Goal: Task Accomplishment & Management: Complete application form

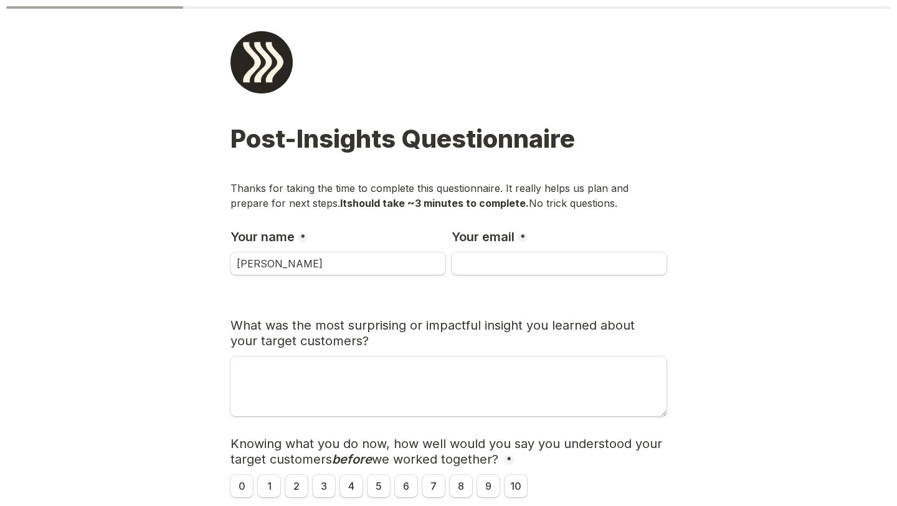
type input "[PERSON_NAME]"
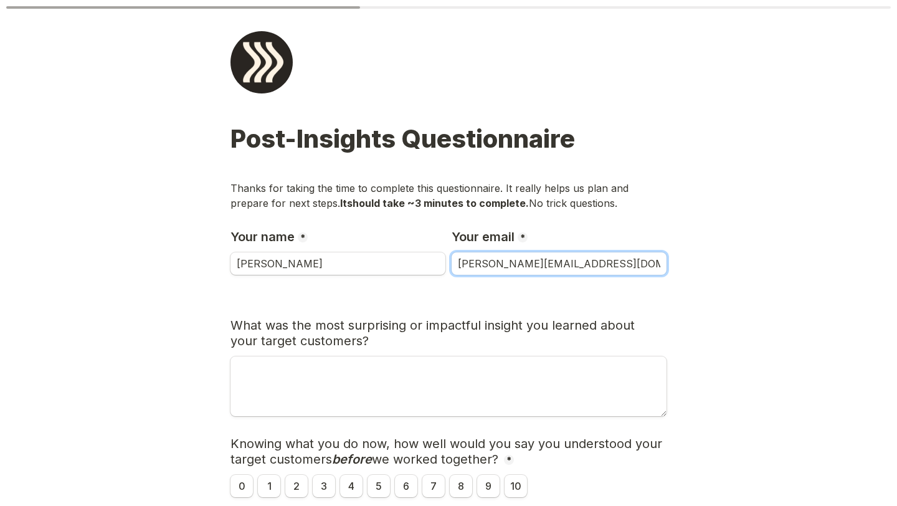
type input "[PERSON_NAME][EMAIL_ADDRESS][DOMAIN_NAME]"
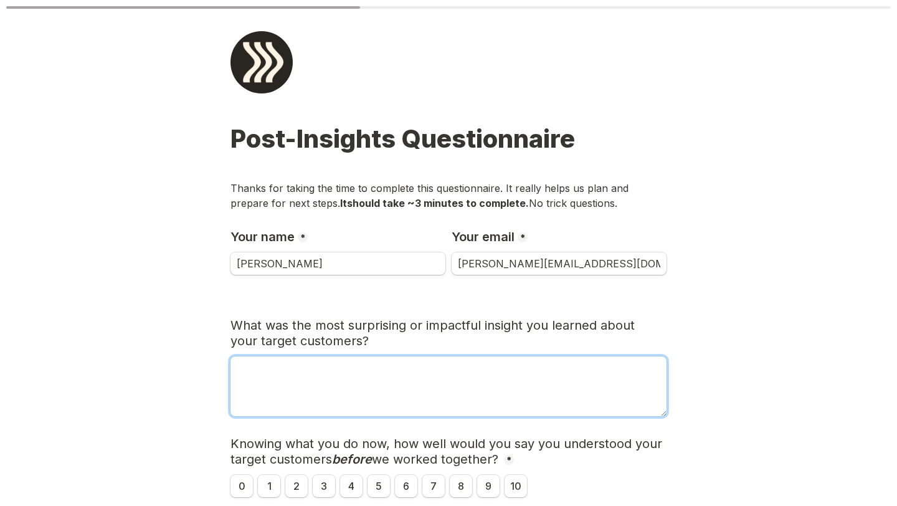
click at [361, 382] on textarea "What was the most surprising or impactful insight you learned about your target…" at bounding box center [448, 386] width 436 height 60
click at [351, 388] on textarea "What was the most surprising or impactful insight you learned about your target…" at bounding box center [448, 386] width 436 height 60
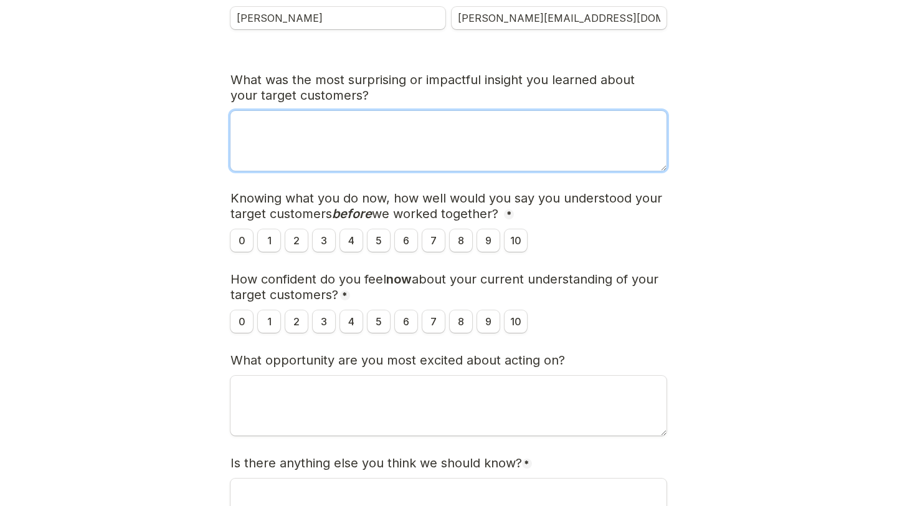
scroll to position [234, 0]
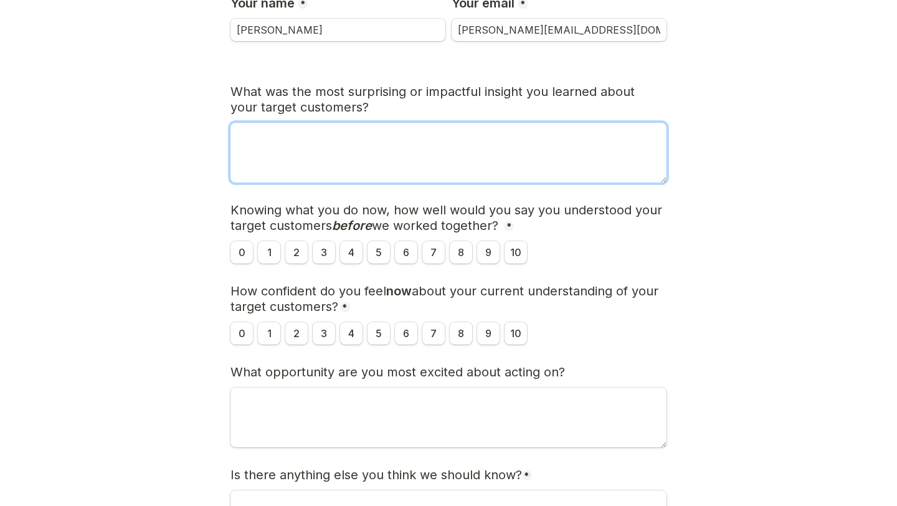
click at [498, 146] on textarea "What was the most surprising or impactful insight you learned about your target…" at bounding box center [448, 153] width 436 height 60
click at [480, 133] on textarea "The distinction between the desire to cut costs and become more profitable and" at bounding box center [448, 153] width 436 height 60
click at [607, 135] on textarea "The distinction between the desire to cut costs / become more profitable and" at bounding box center [448, 153] width 436 height 60
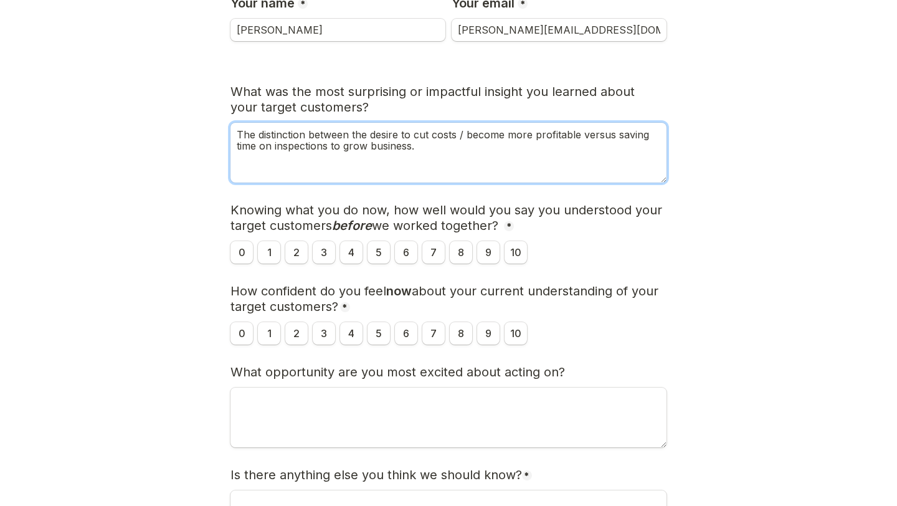
type textarea "The distinction between the desire to cut costs / become more profitable versus…"
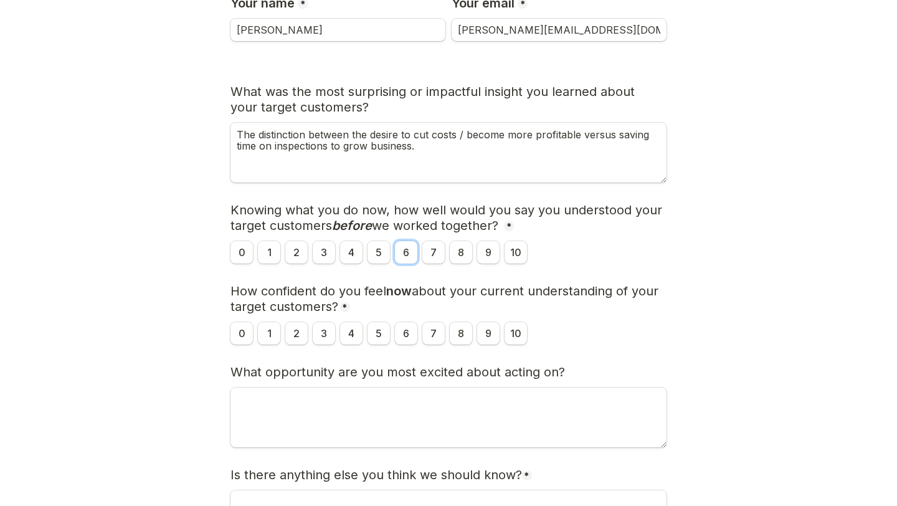
click at [406, 250] on input "6" at bounding box center [406, 252] width 22 height 22
radio input "true"
click at [463, 336] on input "8" at bounding box center [461, 333] width 22 height 22
radio input "true"
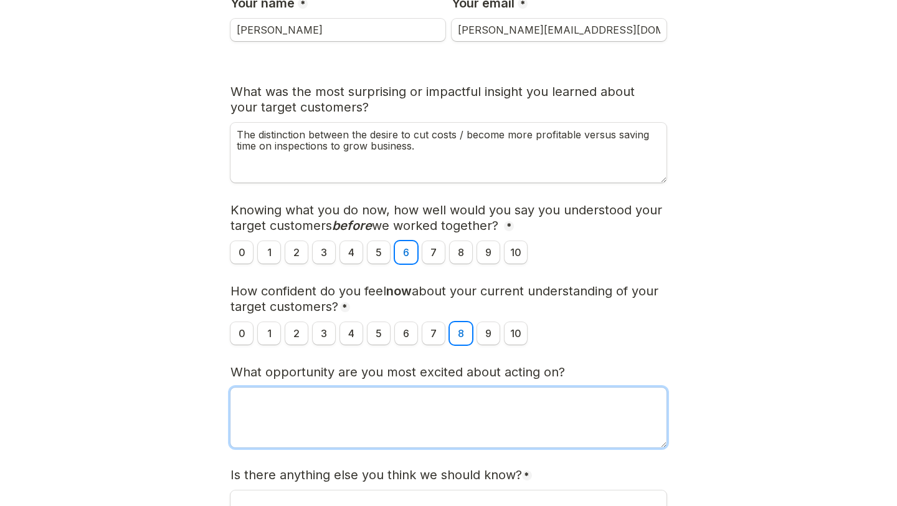
click at [388, 419] on textarea "What opportunity are you most excited about acting on?" at bounding box center [448, 417] width 436 height 60
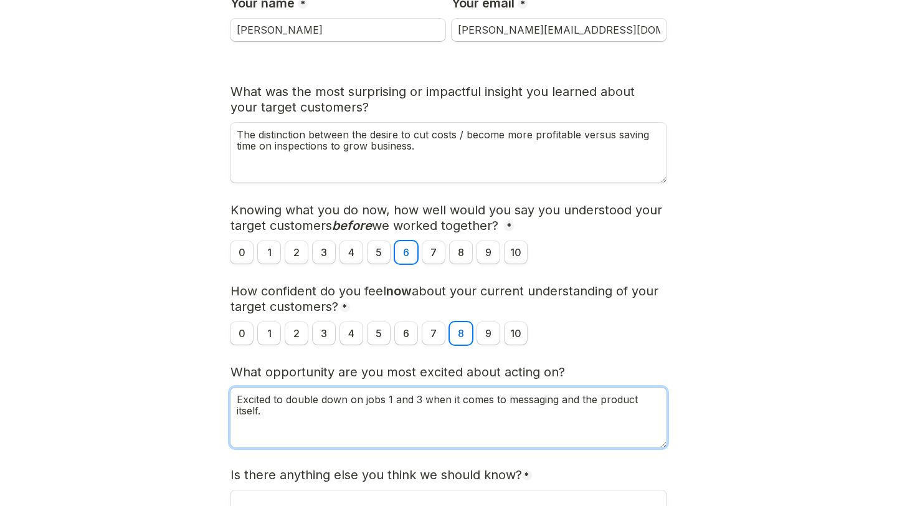
click at [413, 400] on textarea "Excited to double down on jobs 1 and 3 when it comes to messaging and the produ…" at bounding box center [448, 417] width 436 height 60
click at [299, 417] on textarea "Excited to double down on jobs 1 and/or 3 when it comes to messaging and the pr…" at bounding box center [448, 417] width 436 height 60
click at [648, 397] on textarea "Excited to double down on jobs 1 and/or 3 when it comes to messaging and the pr…" at bounding box center [448, 417] width 436 height 60
click at [362, 407] on textarea "Excited to double down on jobs 1 and/or 3 when it comes to messaging and the pr…" at bounding box center [448, 417] width 436 height 60
click at [240, 409] on textarea "Excited to double down on jobs 1 and/or 3 when it comes to messaging and the pr…" at bounding box center [448, 417] width 436 height 60
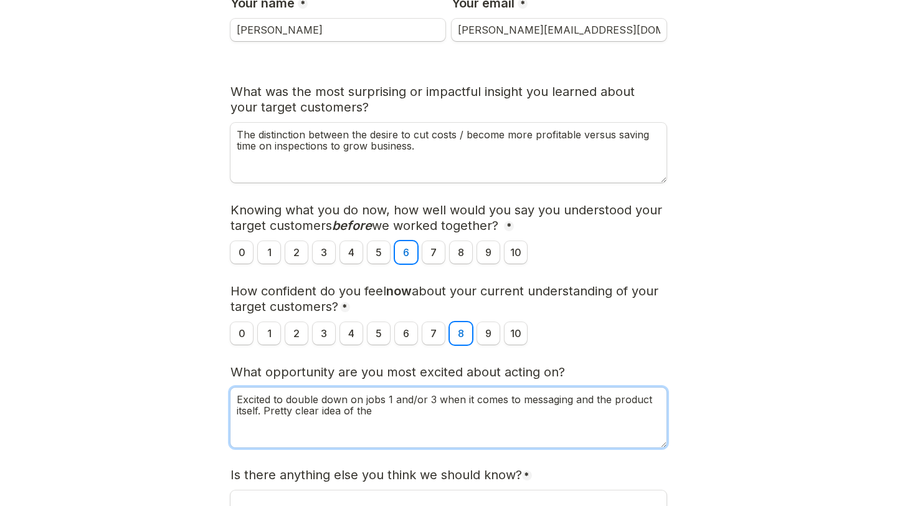
click at [236, 411] on textarea "Excited to double down on jobs 1 and/or 3 when it comes to messaging and the pr…" at bounding box center [448, 417] width 436 height 60
drag, startPoint x: 367, startPoint y: 411, endPoint x: 314, endPoint y: 408, distance: 53.7
click at [314, 408] on textarea "Excited to double down on jobs 1 and/or 3 when it comes to messaging and the pr…" at bounding box center [448, 417] width 436 height 60
drag, startPoint x: 374, startPoint y: 412, endPoint x: 265, endPoint y: 415, distance: 108.4
click at [265, 411] on textarea "Excited to double down on jobs 1 and/or 3 when it comes to messaging and the pr…" at bounding box center [448, 417] width 436 height 60
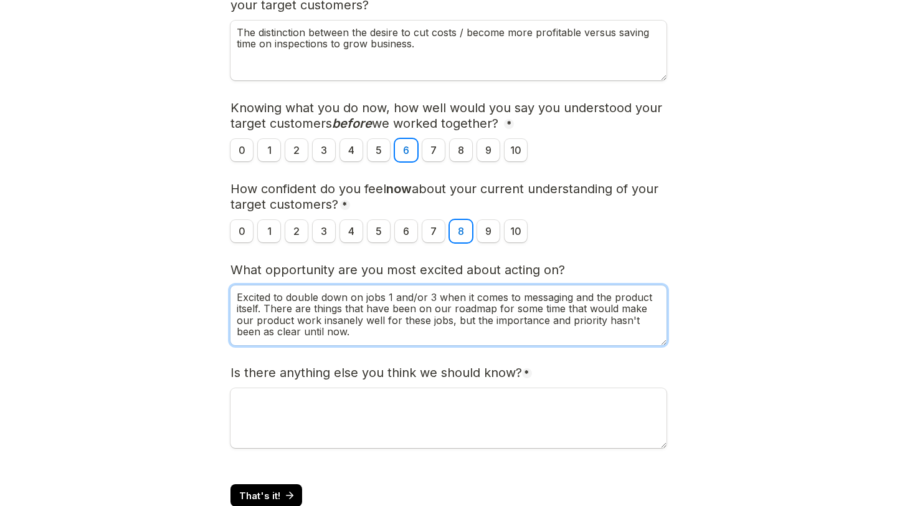
scroll to position [374, 0]
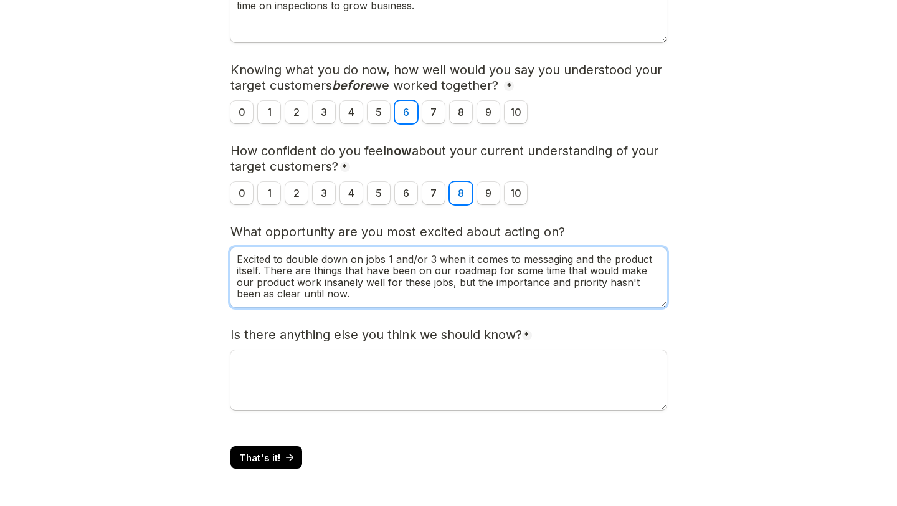
type textarea "Excited to double down on jobs 1 and/or 3 when it comes to messaging and the pr…"
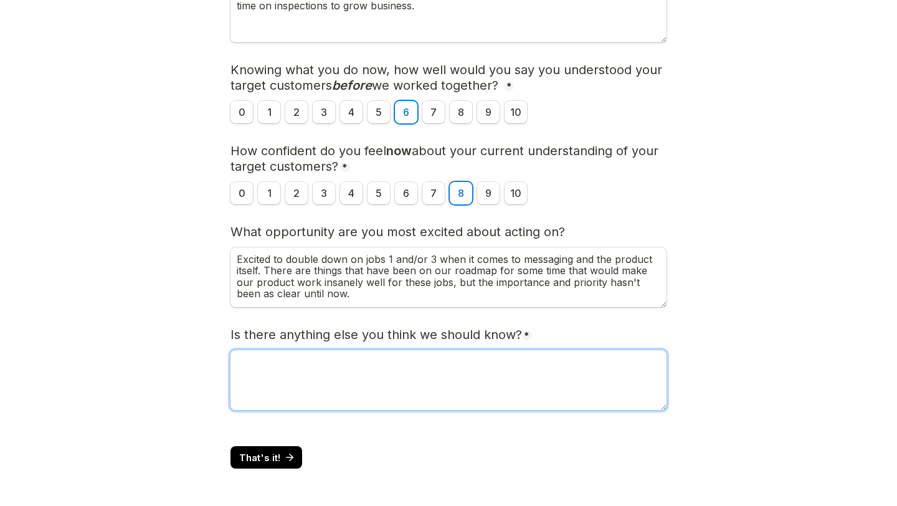
click at [333, 364] on textarea "Is there anything else you think we should know?" at bounding box center [448, 380] width 436 height 60
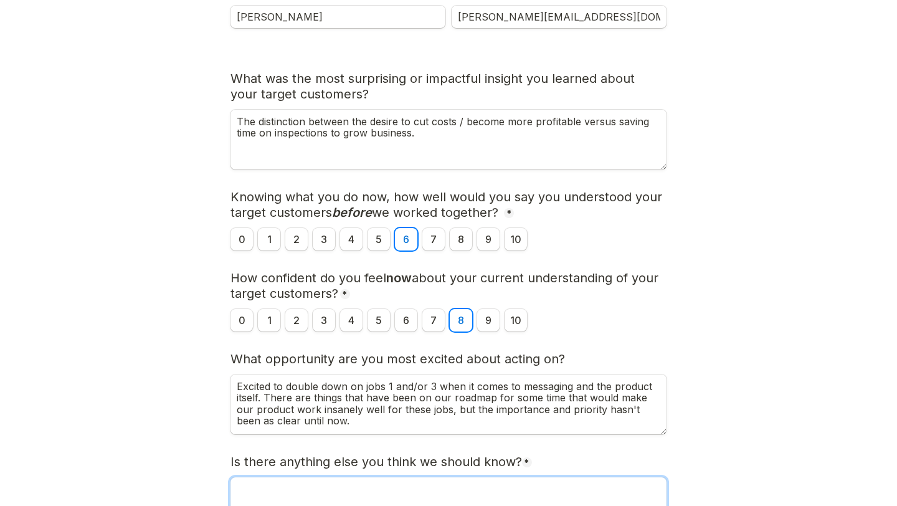
scroll to position [240, 0]
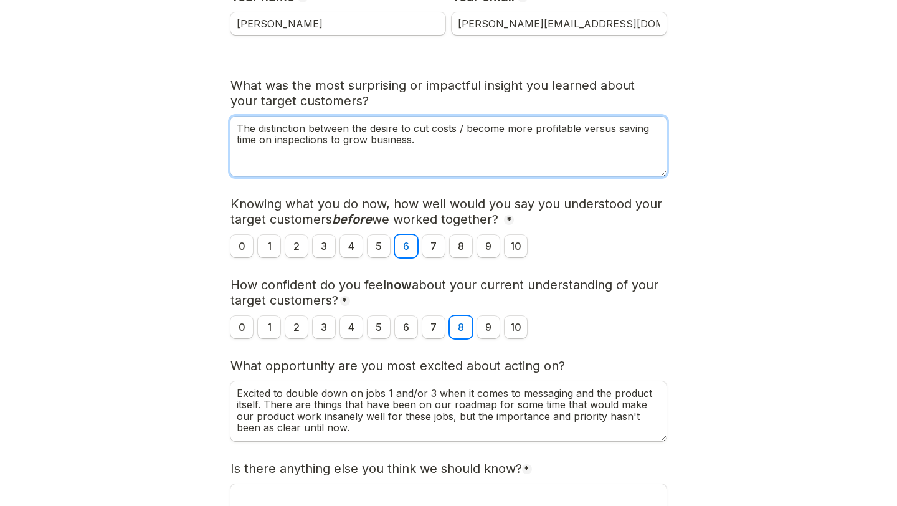
drag, startPoint x: 611, startPoint y: 131, endPoint x: 584, endPoint y: 131, distance: 27.4
click at [584, 131] on textarea "The distinction between the desire to cut costs / become more profitable versus…" at bounding box center [448, 146] width 436 height 60
click at [398, 140] on textarea "The distinction between the desire to cut costs / become more profitable and sa…" at bounding box center [448, 146] width 436 height 60
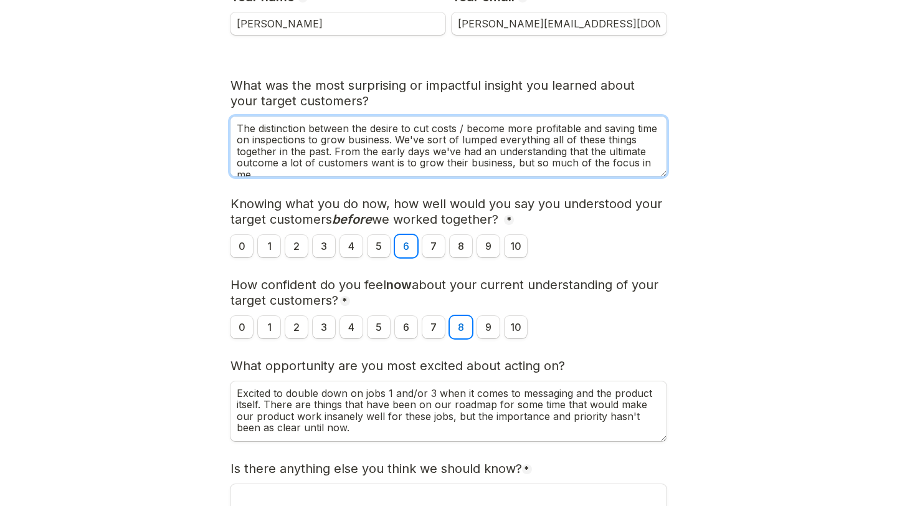
scroll to position [4, 0]
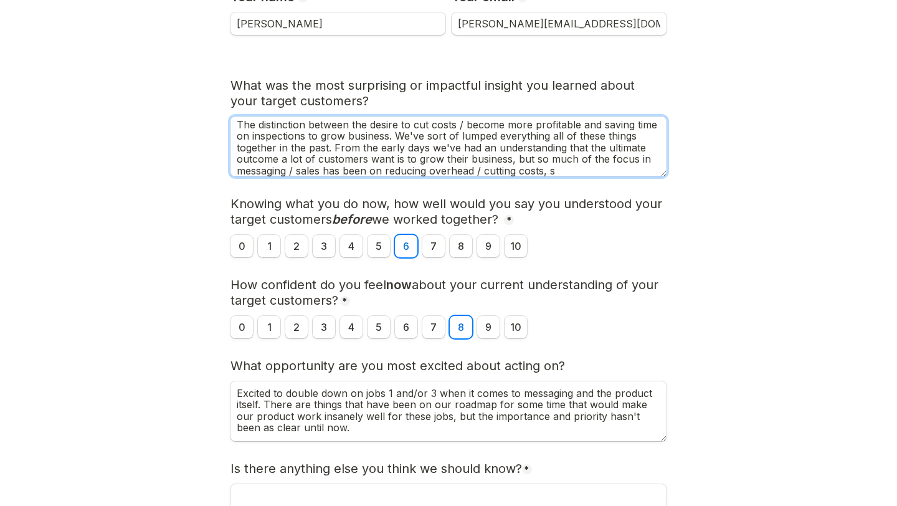
drag, startPoint x: 549, startPoint y: 139, endPoint x: 516, endPoint y: 139, distance: 32.4
click at [516, 139] on textarea "The distinction between the desire to cut costs / become more profitable and sa…" at bounding box center [448, 146] width 436 height 60
click at [523, 163] on textarea "The distinction between the desire to cut costs / become more profitable and sa…" at bounding box center [448, 146] width 436 height 60
click at [386, 165] on textarea "The distinction between the desire to cut costs / become more profitable and sa…" at bounding box center [448, 146] width 436 height 60
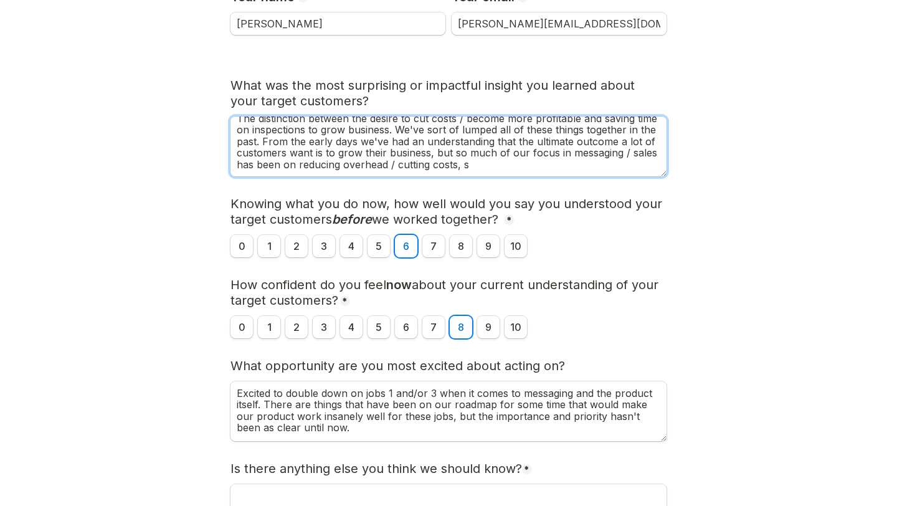
drag, startPoint x: 470, startPoint y: 172, endPoint x: 457, endPoint y: 166, distance: 14.5
click at [457, 166] on textarea "The distinction between the desire to cut costs / become more profitable and sa…" at bounding box center [448, 146] width 436 height 60
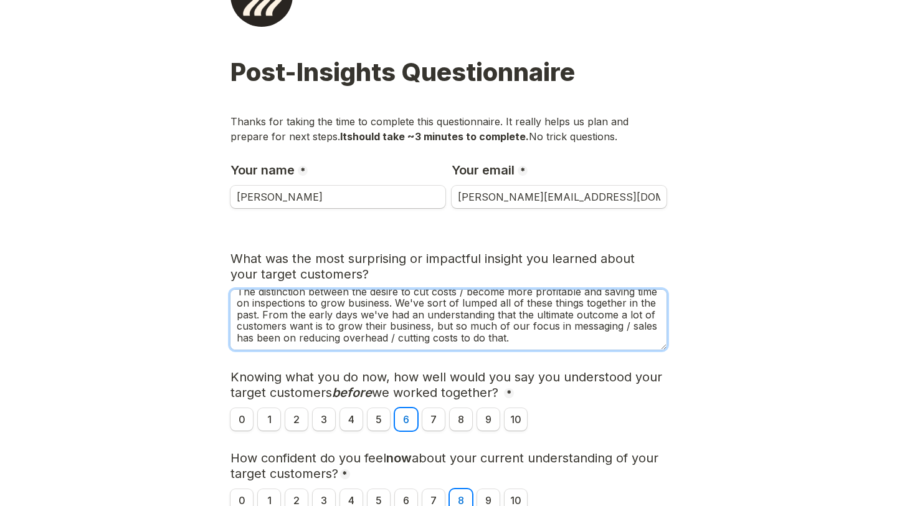
click at [460, 335] on textarea "The distinction between the desire to cut costs / become more profitable and sa…" at bounding box center [448, 320] width 436 height 60
click at [562, 342] on textarea "The distinction between the desire to cut costs / become more profitable and sa…" at bounding box center [448, 320] width 436 height 60
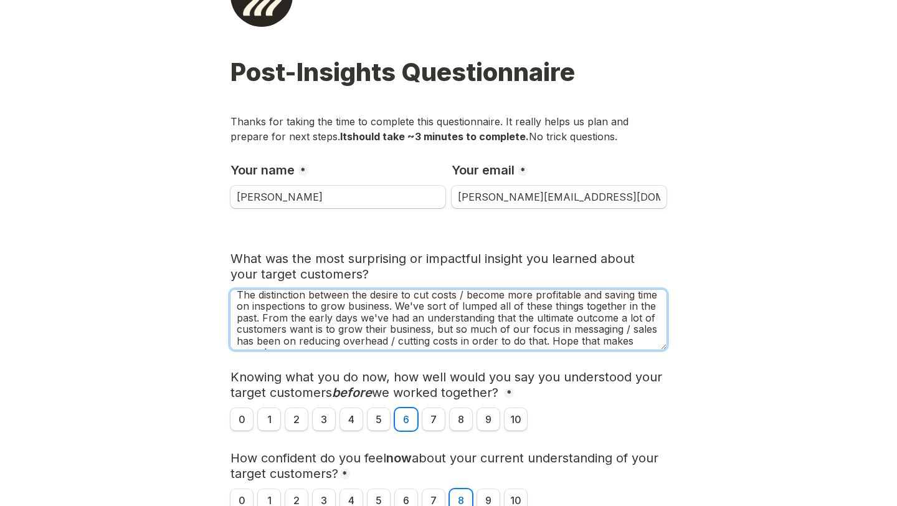
scroll to position [9, 0]
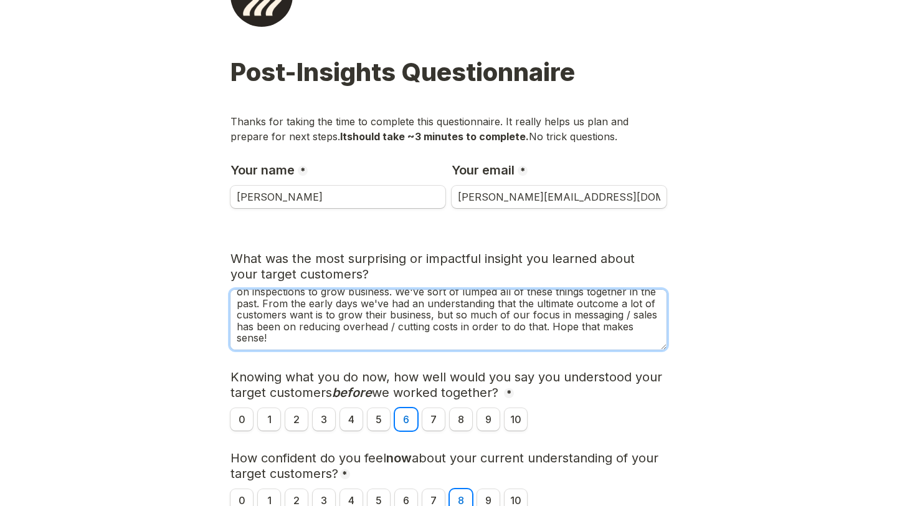
drag, startPoint x: 549, startPoint y: 336, endPoint x: 555, endPoint y: 351, distance: 16.0
click at [555, 351] on div "The distinction between the desire to cut costs / become more profitable and sa…" at bounding box center [448, 322] width 436 height 67
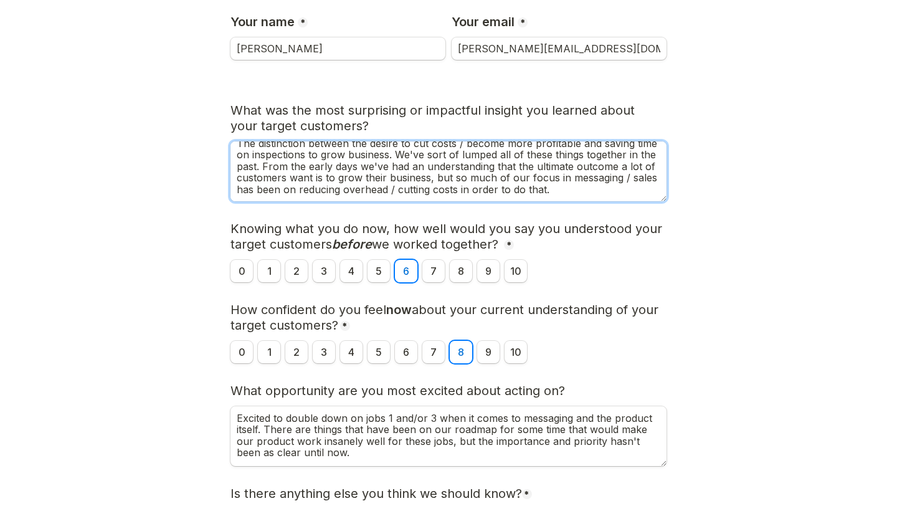
scroll to position [374, 0]
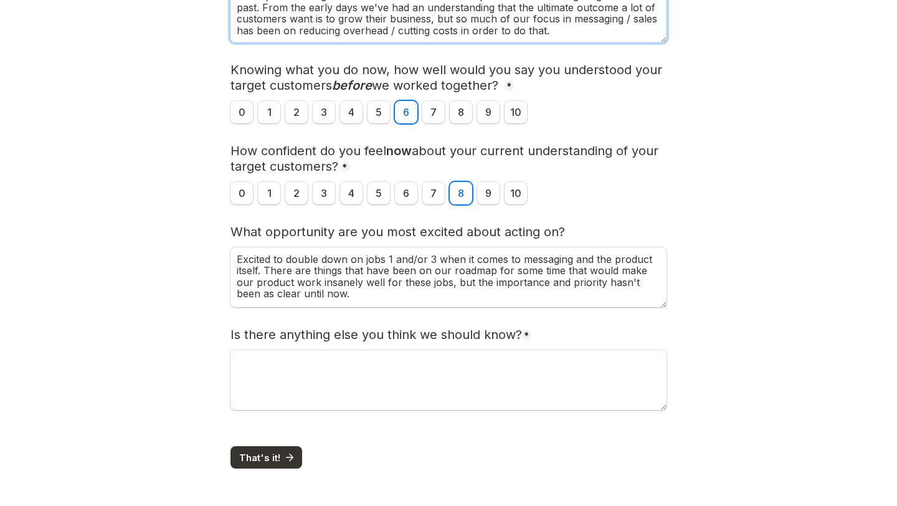
type textarea "The distinction between the desire to cut costs / become more profitable and sa…"
click at [257, 457] on span "That's it!" at bounding box center [259, 457] width 41 height 9
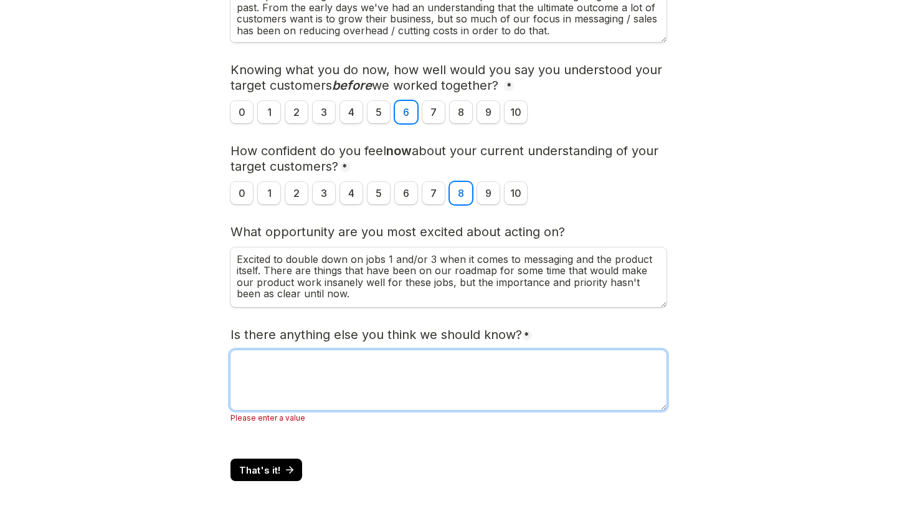
click at [303, 372] on textarea "Is there anything else you think we should know?" at bounding box center [448, 380] width 436 height 60
type textarea "Nope"
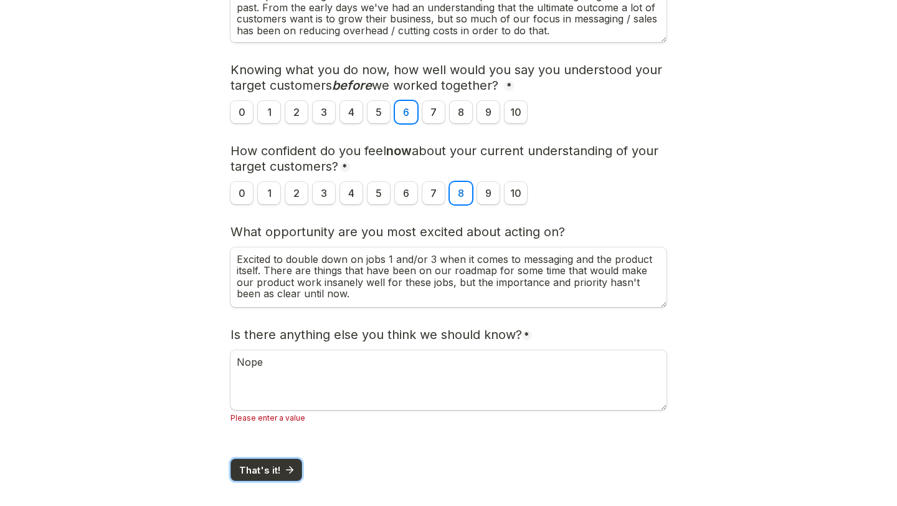
click at [260, 470] on span "That's it!" at bounding box center [259, 469] width 41 height 9
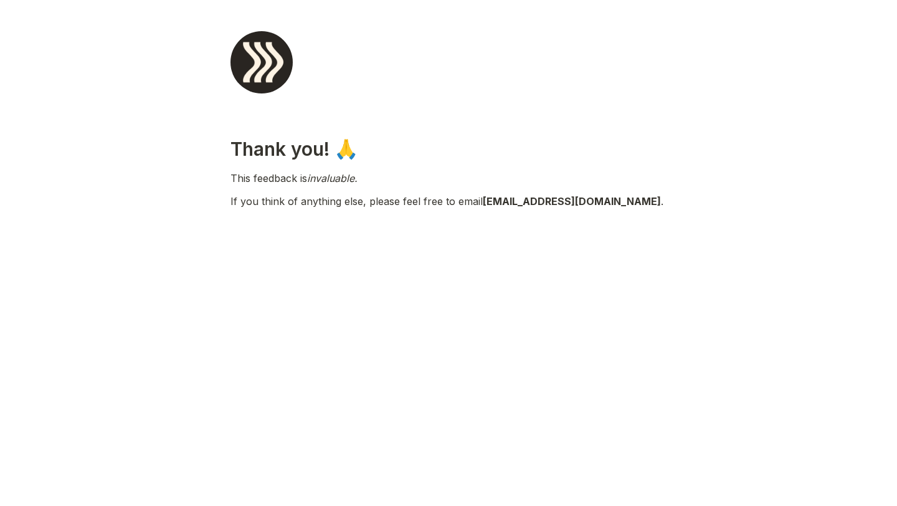
scroll to position [0, 0]
